Goal: Book appointment/travel/reservation

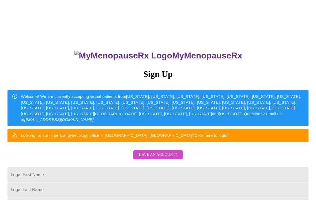
click at [166, 158] on span "Have an account?" at bounding box center [158, 154] width 38 height 7
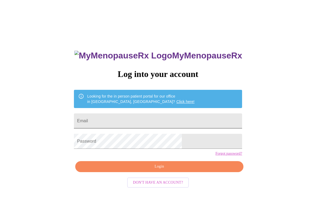
click at [167, 121] on input "Email" at bounding box center [158, 120] width 168 height 15
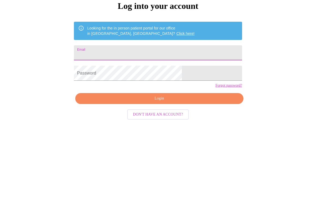
type input "laura.m.cashion@gmail.com"
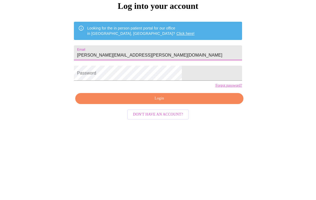
scroll to position [14, 0]
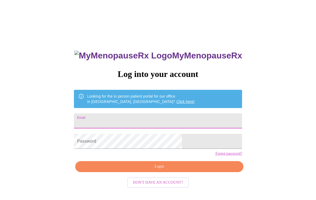
type input "laura.m.cashion@gmail.com"
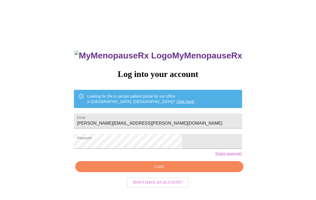
click at [170, 170] on span "Login" at bounding box center [159, 166] width 156 height 7
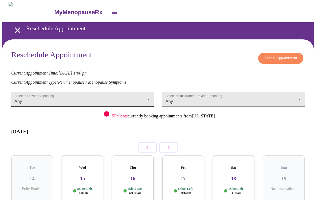
click at [134, 96] on body "MyMenopauseRx Reschedule Appointment Reschedule Appointment Cancel Appointment …" at bounding box center [157, 125] width 311 height 247
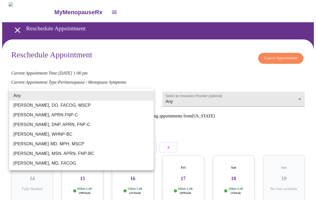
click at [54, 135] on li "[PERSON_NAME], WHNP-BC" at bounding box center [81, 134] width 144 height 10
type input "[PERSON_NAME], WHNP-BC"
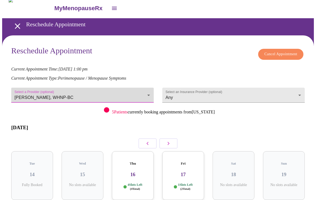
scroll to position [27, 0]
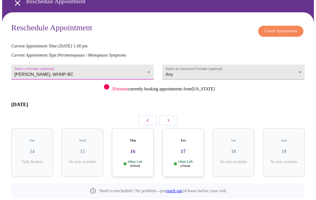
click at [167, 117] on icon "button" at bounding box center [168, 120] width 6 height 6
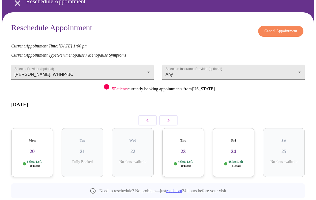
click at [39, 146] on div "Mon 20 6 Slots Left ( 16 Total)" at bounding box center [32, 152] width 42 height 49
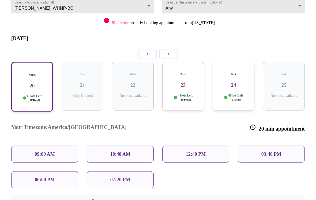
scroll to position [97, 0]
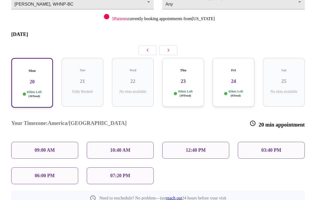
click at [197, 147] on p "12:40 PM" at bounding box center [196, 150] width 20 height 6
click at [196, 147] on p "12:40 PM" at bounding box center [196, 150] width 20 height 6
click at [260, 142] on div "03:40 PM" at bounding box center [271, 150] width 67 height 17
click at [202, 156] on div "Your Timezone: America/Chicago 20 min appointment 09:00 AM 10:40 AM 12:40 PM 03…" at bounding box center [158, 148] width 302 height 81
click at [203, 142] on div "12:40 PM" at bounding box center [195, 150] width 67 height 17
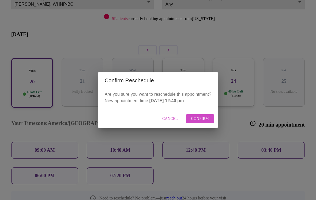
click at [200, 122] on span "Confirm" at bounding box center [200, 118] width 18 height 7
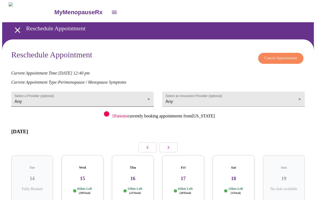
click at [105, 91] on body "MyMenopauseRx Reschedule Appointment Reschedule Appointment Cancel Appointment …" at bounding box center [157, 125] width 311 height 247
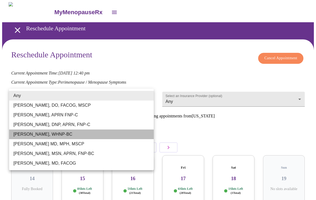
click at [52, 136] on li "[PERSON_NAME], WHNP-BC" at bounding box center [81, 134] width 144 height 10
type input "[PERSON_NAME], WHNP-BC"
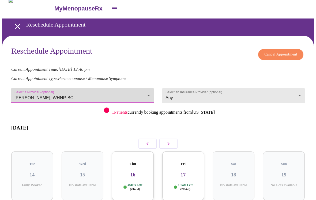
scroll to position [27, 0]
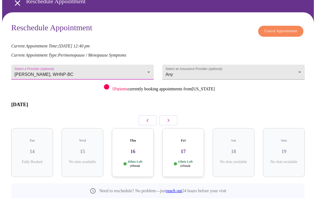
click at [169, 117] on icon "button" at bounding box center [168, 120] width 6 height 6
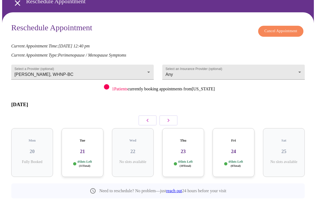
click at [82, 147] on div "Tue 21 4 Slots Left ( 11 Total)" at bounding box center [83, 152] width 42 height 49
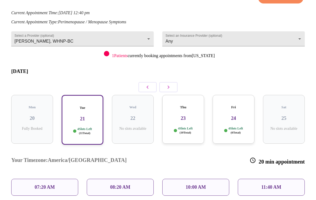
scroll to position [70, 0]
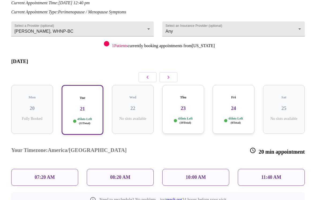
click at [266, 174] on p "11:40 AM" at bounding box center [271, 177] width 20 height 6
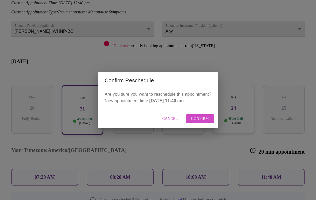
click at [199, 122] on span "Confirm" at bounding box center [200, 118] width 18 height 7
